Goal: Transaction & Acquisition: Subscribe to service/newsletter

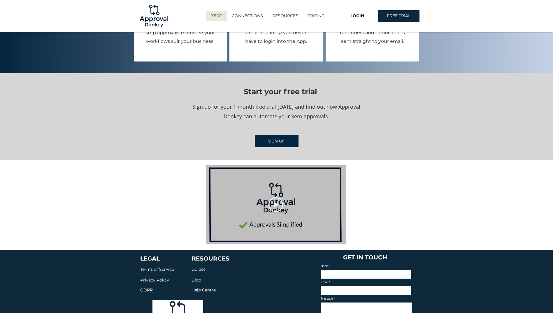
scroll to position [728, 0]
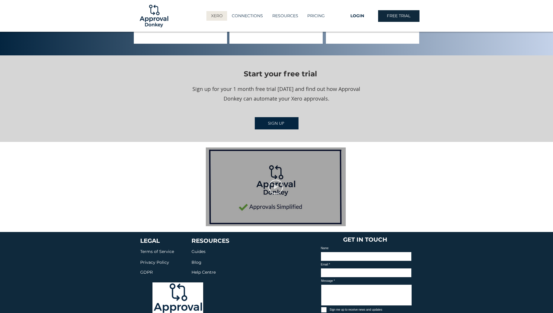
click at [281, 184] on icon "Play video" at bounding box center [275, 186] width 15 height 15
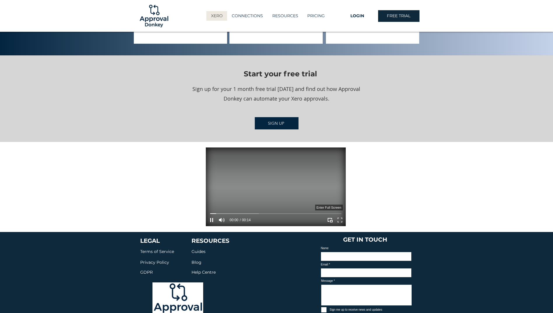
click at [340, 216] on icon "Enter full screen" at bounding box center [339, 220] width 9 height 9
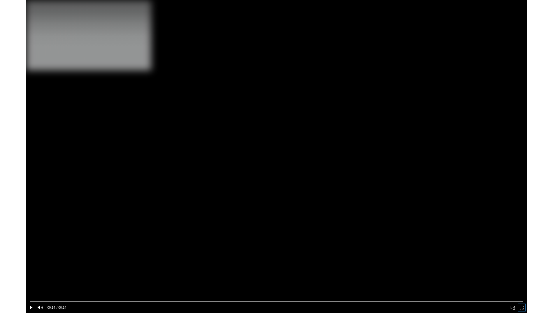
scroll to position [726, 0]
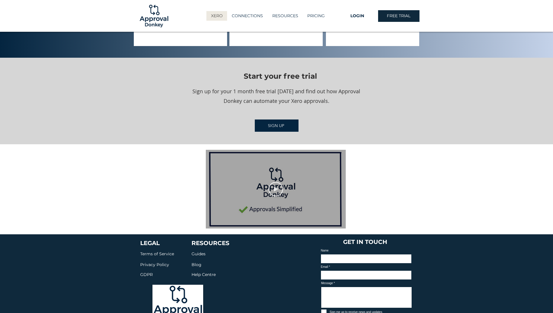
click at [276, 182] on icon "Play video" at bounding box center [275, 189] width 15 height 15
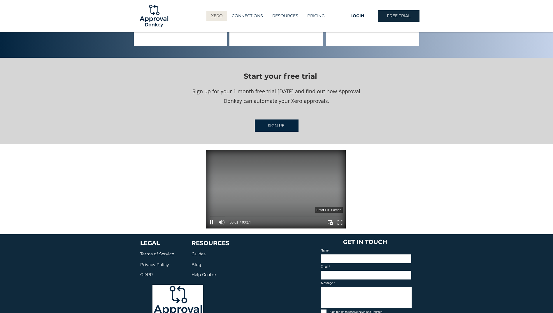
click at [337, 218] on icon "Enter full screen" at bounding box center [339, 222] width 9 height 9
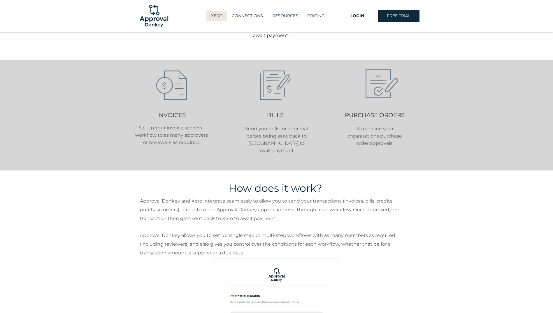
scroll to position [0, 0]
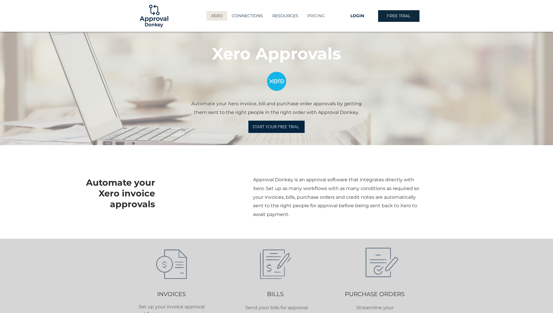
click at [316, 14] on p "PRICING" at bounding box center [315, 16] width 23 height 10
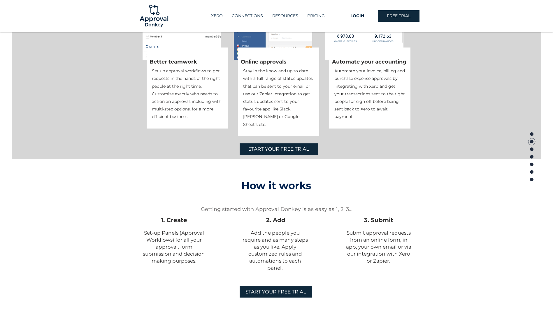
scroll to position [437, 0]
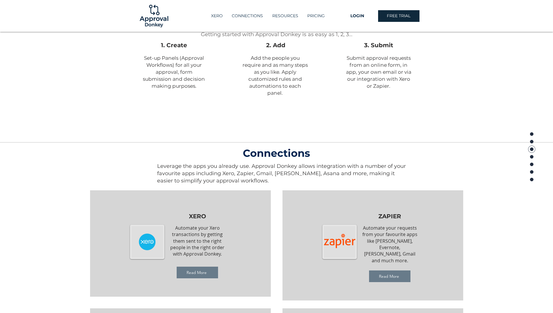
click at [294, 116] on span "START YOUR FREE TRIAL" at bounding box center [275, 117] width 61 height 7
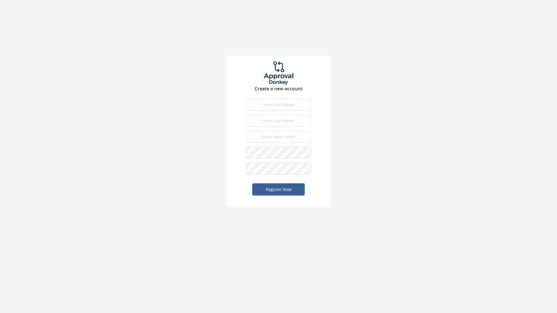
click at [283, 103] on input "text" at bounding box center [278, 105] width 65 height 12
click at [386, 105] on div "Create a new account First name is required. First name must be letters. First …" at bounding box center [278, 103] width 557 height 207
click at [301, 99] on input "text" at bounding box center [278, 105] width 65 height 12
